Goal: Information Seeking & Learning: Learn about a topic

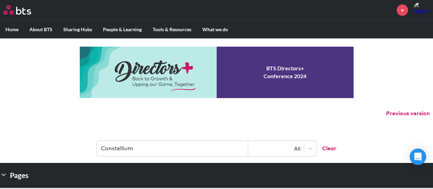
scroll to position [205, 0]
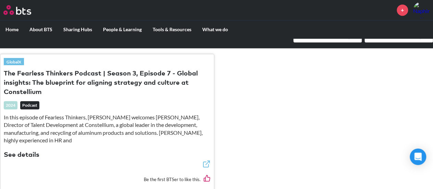
click at [9, 32] on label "Home" at bounding box center [12, 30] width 24 height 18
click at [0, 0] on input "Home" at bounding box center [0, 0] width 0 height 0
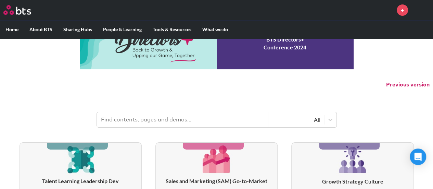
scroll to position [68, 0]
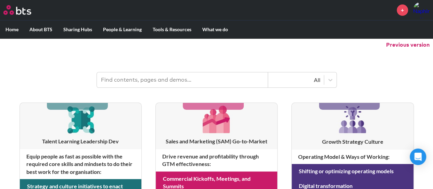
click at [143, 83] on input "text" at bounding box center [182, 79] width 171 height 15
click at [190, 76] on input "text" at bounding box center [182, 79] width 171 height 15
click at [127, 77] on input "text" at bounding box center [182, 79] width 171 height 15
paste input "Guest Experienc"
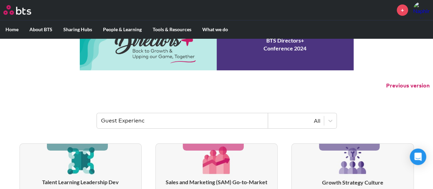
scroll to position [0, 0]
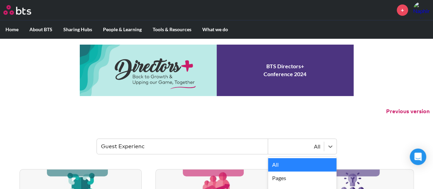
click at [315, 147] on div "All" at bounding box center [296, 146] width 49 height 8
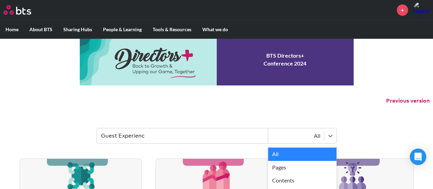
scroll to position [28, 0]
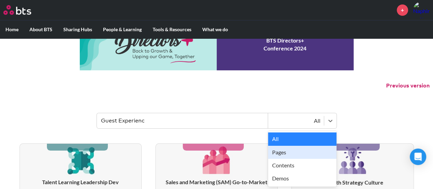
click at [208, 125] on input "Guest Experienc" at bounding box center [182, 120] width 171 height 15
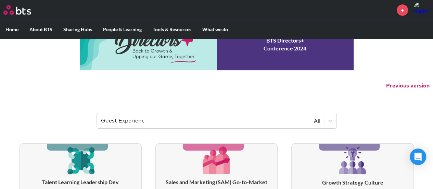
click at [199, 126] on input "Guest Experienc" at bounding box center [182, 120] width 171 height 15
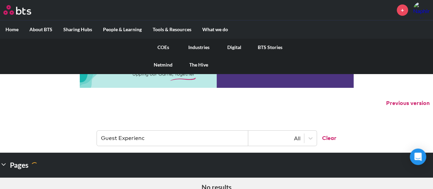
scroll to position [0, 0]
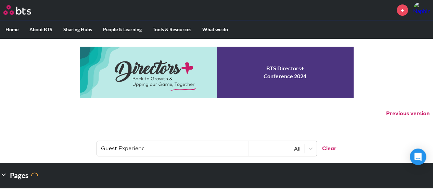
drag, startPoint x: 156, startPoint y: 145, endPoint x: 59, endPoint y: 139, distance: 97.4
click at [59, 139] on header "Guest Experienc All Clear" at bounding box center [216, 145] width 433 height 36
type input "้"
drag, startPoint x: 125, startPoint y: 148, endPoint x: 67, endPoint y: 147, distance: 57.2
click at [67, 148] on header "hotel All Clear" at bounding box center [216, 145] width 433 height 36
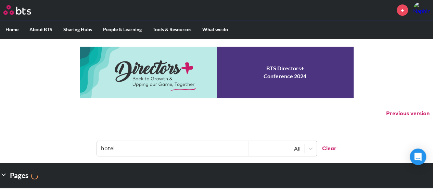
paste input "OYO Hotels"
click at [155, 147] on input "OYO Hotels" at bounding box center [172, 148] width 151 height 15
type input "OYO Hotels"
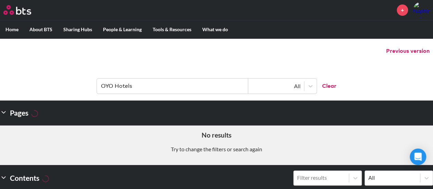
scroll to position [68, 0]
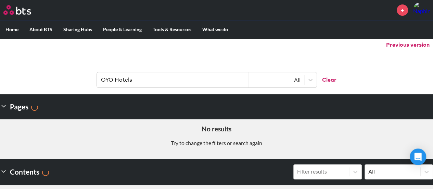
click at [153, 80] on input "OYO Hotels" at bounding box center [172, 79] width 151 height 15
click at [150, 78] on input "OYO Hotels" at bounding box center [172, 79] width 151 height 15
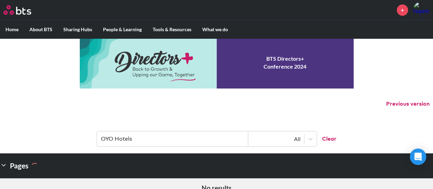
scroll to position [0, 0]
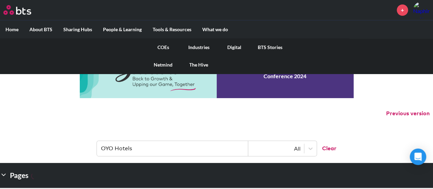
click at [165, 47] on link "COEs" at bounding box center [164, 47] width 36 height 18
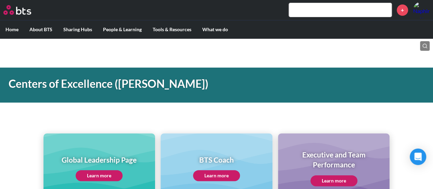
click at [330, 10] on input "text" at bounding box center [340, 10] width 103 height 14
paste input "Hilton Garden Inn & Hampton"
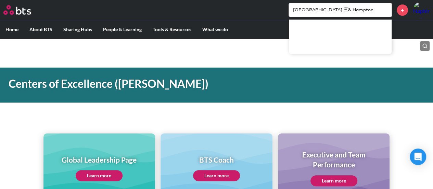
drag, startPoint x: 334, startPoint y: 9, endPoint x: 368, endPoint y: 10, distance: 33.9
click at [368, 10] on input "Hilton Garden Inn & Hampton" at bounding box center [340, 10] width 103 height 14
drag, startPoint x: 307, startPoint y: 8, endPoint x: 351, endPoint y: 14, distance: 44.3
click at [351, 14] on input "Hilton Garden" at bounding box center [340, 10] width 103 height 14
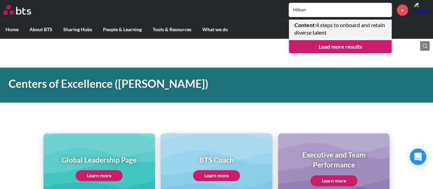
click at [339, 25] on link "Content : 4 steps to onboard and retain diverse talent" at bounding box center [340, 29] width 103 height 19
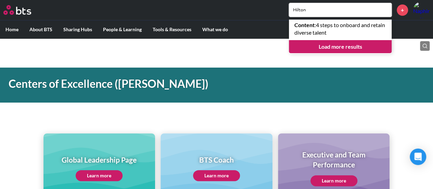
drag, startPoint x: 309, startPoint y: 10, endPoint x: 252, endPoint y: 7, distance: 57.2
click at [252, 7] on div "Hilton Content : 4 steps to onboard and retain diverse talent Load more results…" at bounding box center [237, 10] width 386 height 16
paste input "Accor"
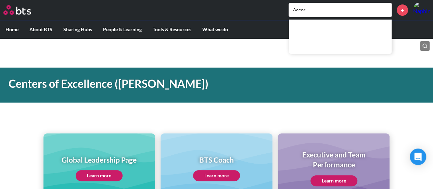
click at [314, 7] on input "Accor" at bounding box center [340, 10] width 103 height 14
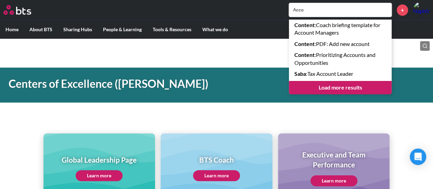
drag, startPoint x: 290, startPoint y: 10, endPoint x: 285, endPoint y: 10, distance: 4.8
click at [285, 10] on div "Acco Content : Coach briefing template for Account Managers Content : PDF: Add …" at bounding box center [237, 10] width 386 height 16
paste input "citizenM"
type input "citizenM"
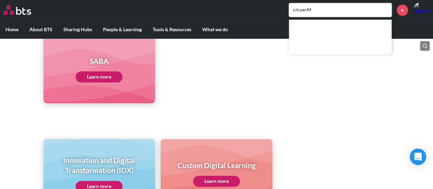
scroll to position [439, 0]
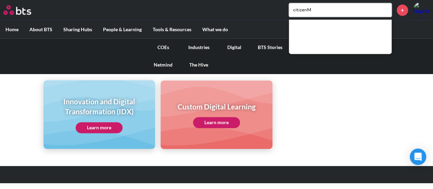
click at [201, 46] on link "Industries" at bounding box center [199, 47] width 36 height 18
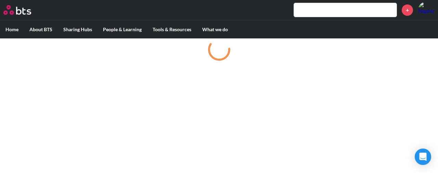
drag, startPoint x: 352, startPoint y: 13, endPoint x: 330, endPoint y: 13, distance: 21.9
click at [351, 13] on input "text" at bounding box center [345, 10] width 103 height 14
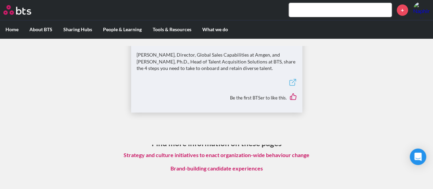
scroll to position [34, 0]
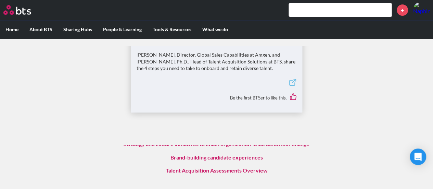
click at [290, 81] on icon at bounding box center [292, 82] width 5 height 5
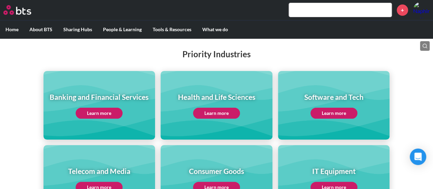
scroll to position [171, 0]
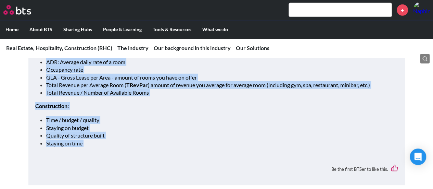
scroll to position [924, 0]
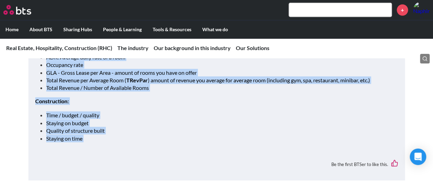
drag, startPoint x: 51, startPoint y: 114, endPoint x: 120, endPoint y: 149, distance: 77.3
click at [120, 149] on div "Key Metrics Real Estate - key metrics that make up revenue: Occupancy rate (rat…" at bounding box center [216, 73] width 377 height 213
copy div "Key Metrics Real Estate - key metrics that make up revenue: Occupancy rate (rat…"
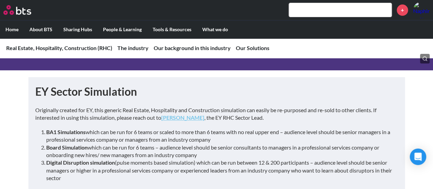
scroll to position [1404, 0]
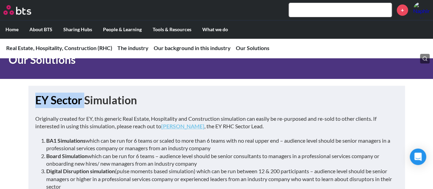
drag, startPoint x: 72, startPoint y: 96, endPoint x: 84, endPoint y: 96, distance: 12.3
click at [84, 96] on div "EY Sector Simulation Originally created for EY, this generic Real Estate, Hospi…" at bounding box center [216, 157] width 377 height 143
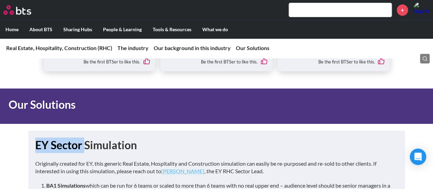
scroll to position [1370, 0]
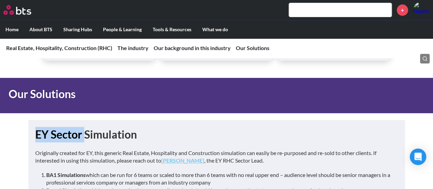
drag, startPoint x: 112, startPoint y: 111, endPoint x: 11, endPoint y: 92, distance: 103.4
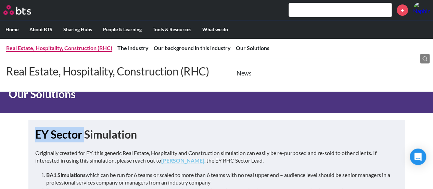
copy main "Our Solutions EY Sector Simulation Originally created for EY, this generic Real…"
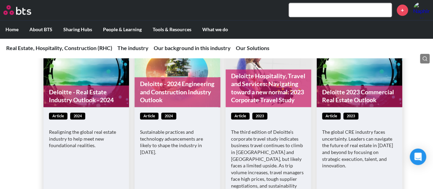
scroll to position [411, 0]
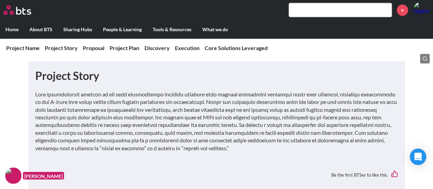
scroll to position [171, 0]
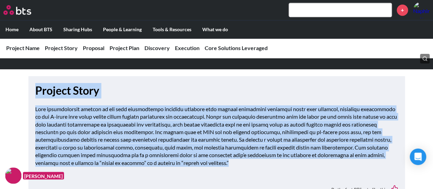
drag, startPoint x: 30, startPoint y: 94, endPoint x: 285, endPoint y: 162, distance: 264.3
click at [285, 162] on div "Project Story Be the first BTSer to like this." at bounding box center [216, 141] width 377 height 130
copy div "Loremip Dolor Sita consecteturad elitsed do eiu temp incididuntut laboreet dolo…"
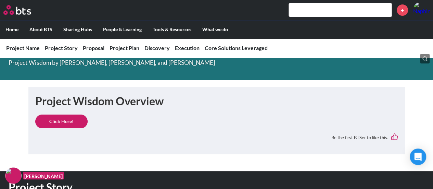
scroll to position [0, 0]
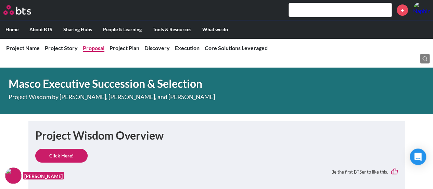
click at [88, 48] on link "Proposal" at bounding box center [94, 48] width 22 height 7
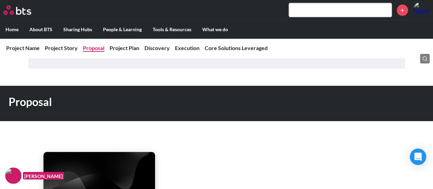
scroll to position [308, 0]
